Goal: Task Accomplishment & Management: Complete application form

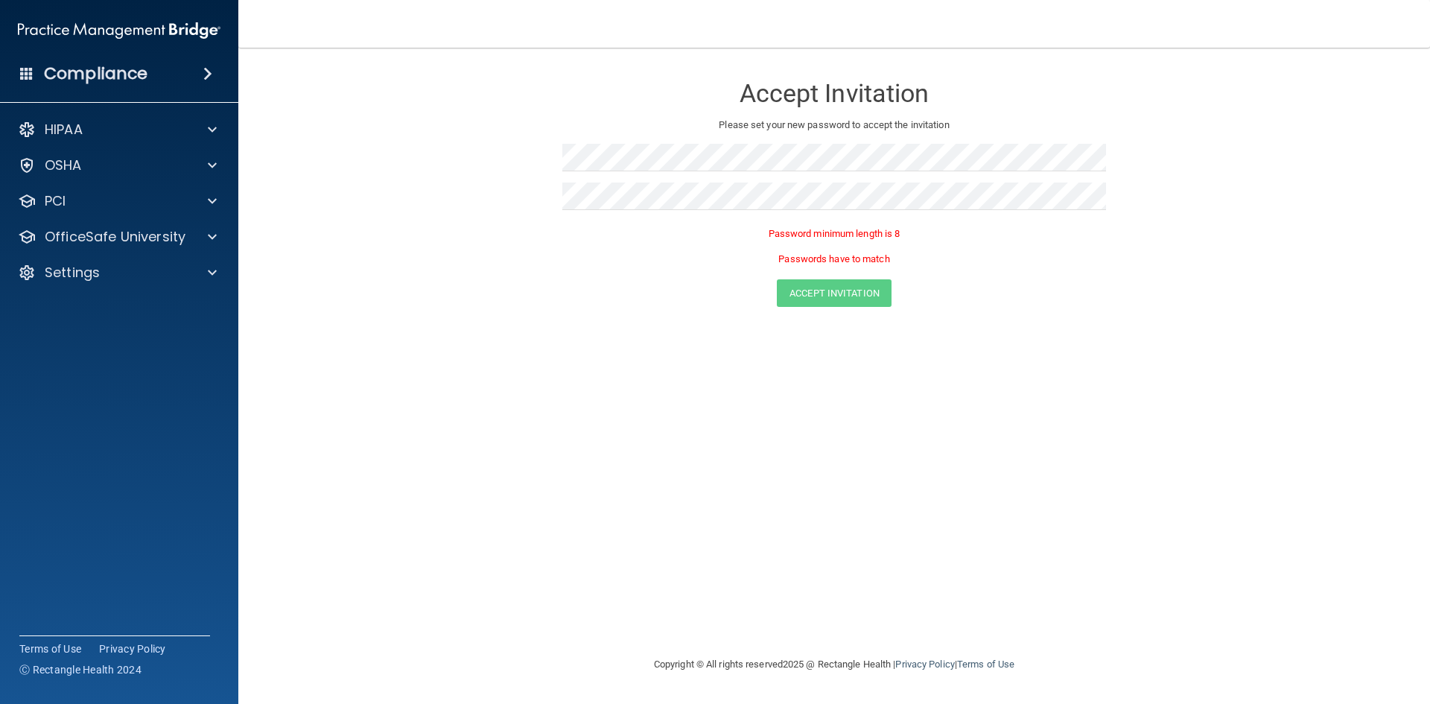
click at [1031, 349] on div "Accept Invitation Please set your new password to accept the invitation Passwor…" at bounding box center [834, 352] width 1132 height 578
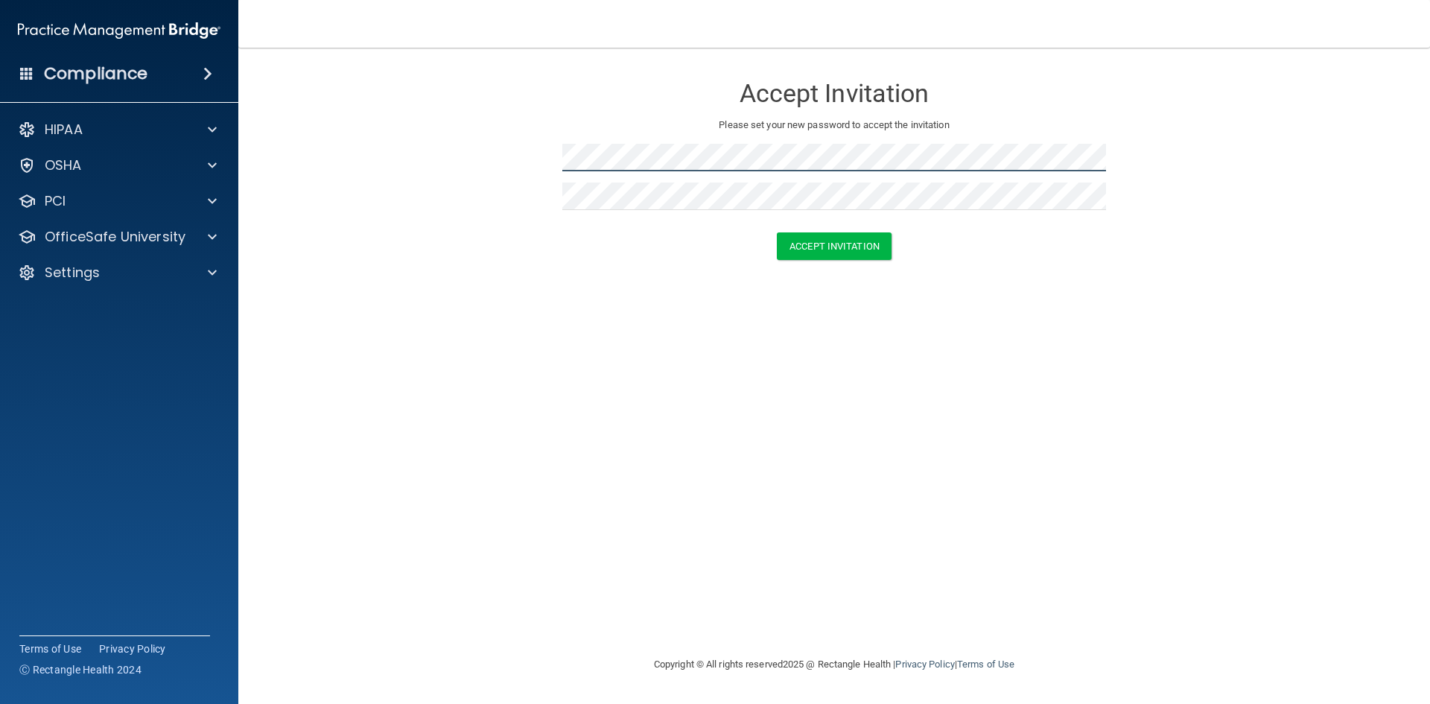
click at [515, 152] on form "Accept Invitation Please set your new password to accept the invitation Accept …" at bounding box center [834, 170] width 1132 height 215
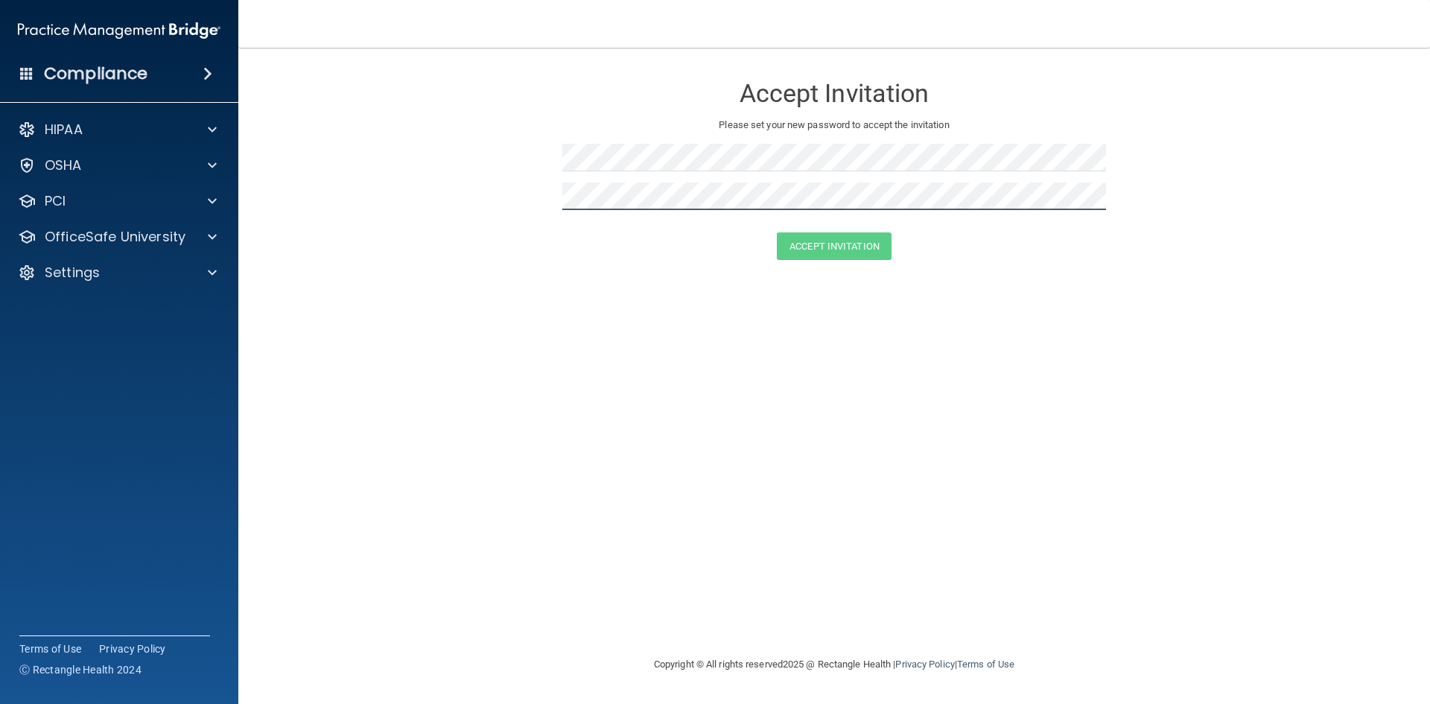
click at [538, 197] on form "Accept Invitation Please set your new password to accept the invitation Accept …" at bounding box center [834, 170] width 1132 height 215
click at [865, 244] on button "Accept Invitation" at bounding box center [834, 246] width 115 height 28
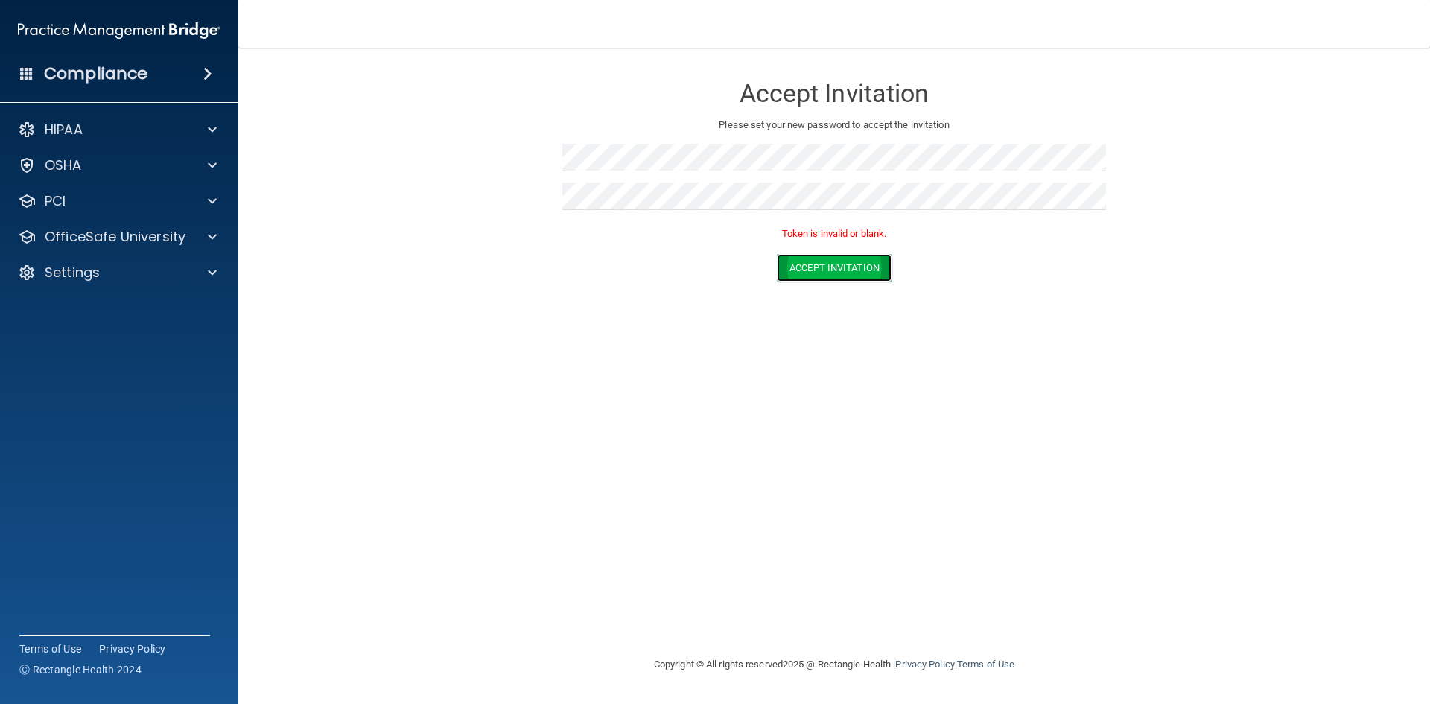
click at [846, 267] on button "Accept Invitation" at bounding box center [834, 268] width 115 height 28
click at [851, 251] on button "Accept Invitation" at bounding box center [834, 246] width 115 height 28
